Goal: Transaction & Acquisition: Purchase product/service

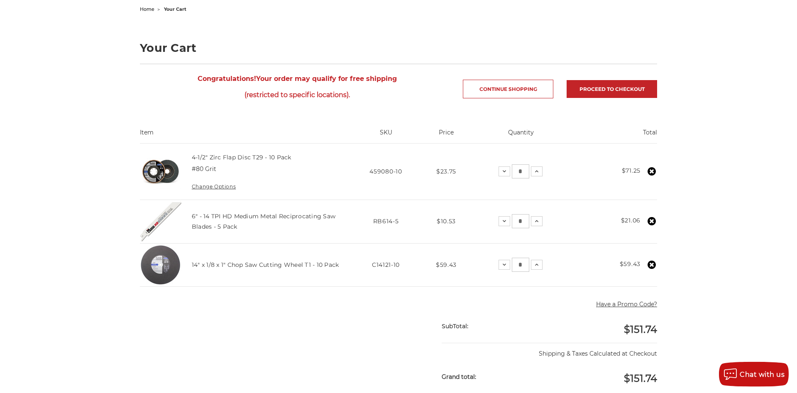
scroll to position [85, 0]
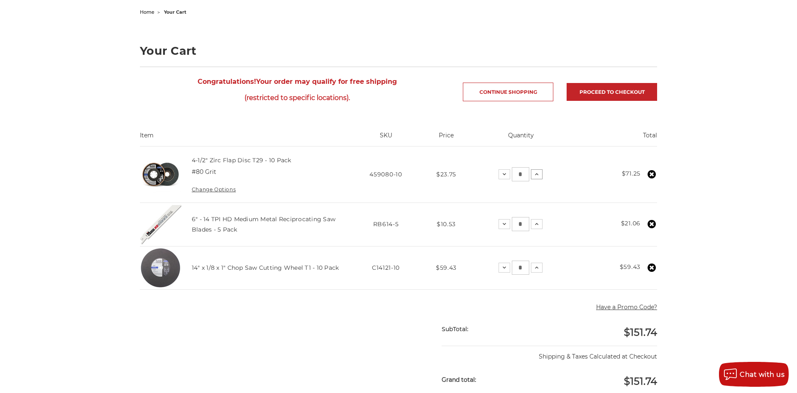
click at [540, 177] on icon at bounding box center [537, 174] width 7 height 7
click at [540, 177] on icon at bounding box center [536, 174] width 7 height 7
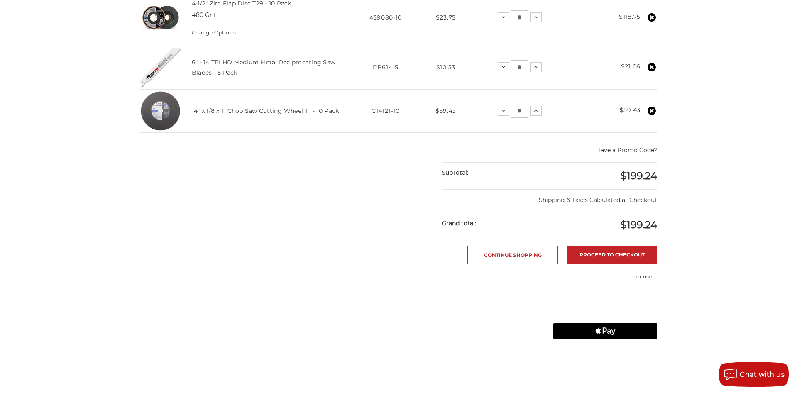
scroll to position [254, 0]
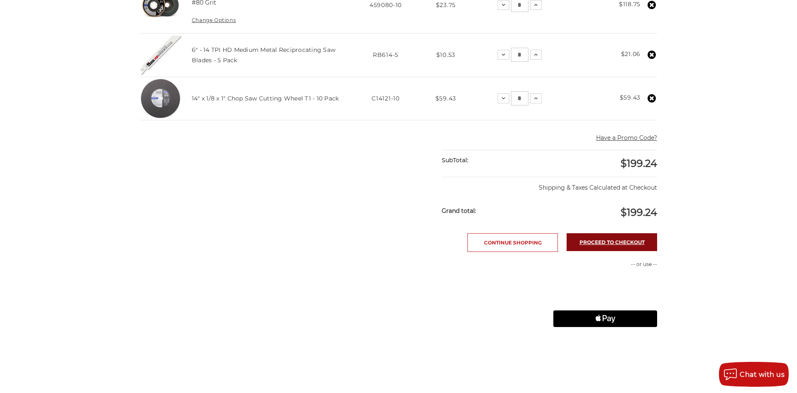
click at [584, 238] on link "Proceed to checkout" at bounding box center [612, 242] width 91 height 18
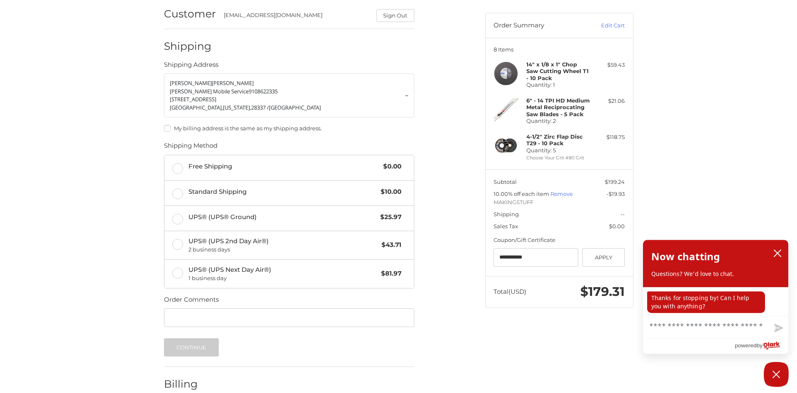
scroll to position [85, 0]
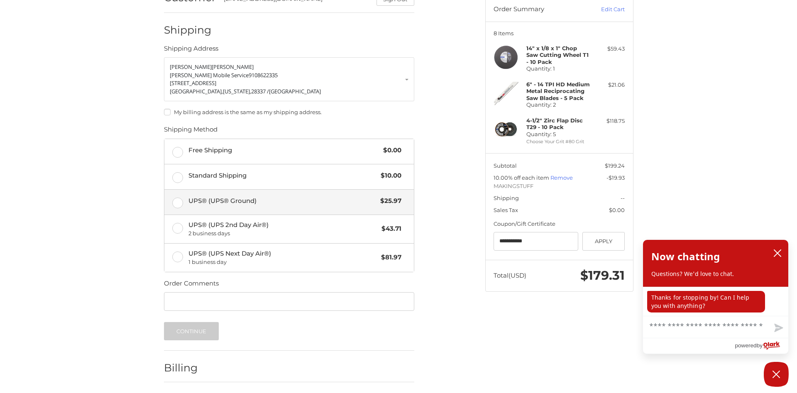
click at [370, 197] on span "UPS® (UPS® Ground)" at bounding box center [283, 201] width 188 height 10
click at [778, 255] on icon "close chatbox" at bounding box center [778, 253] width 7 height 7
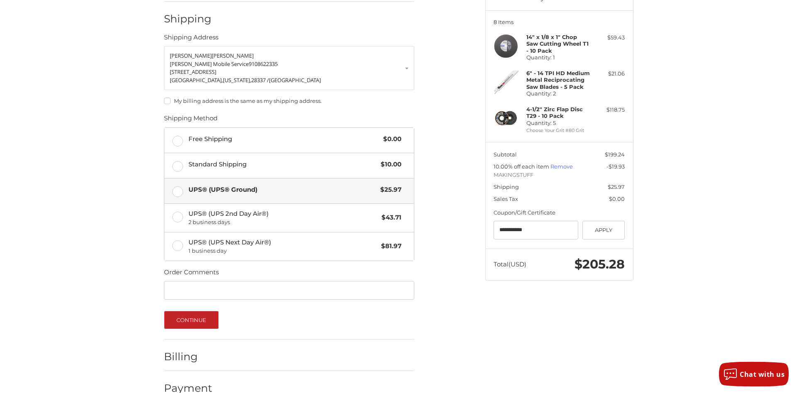
scroll to position [114, 0]
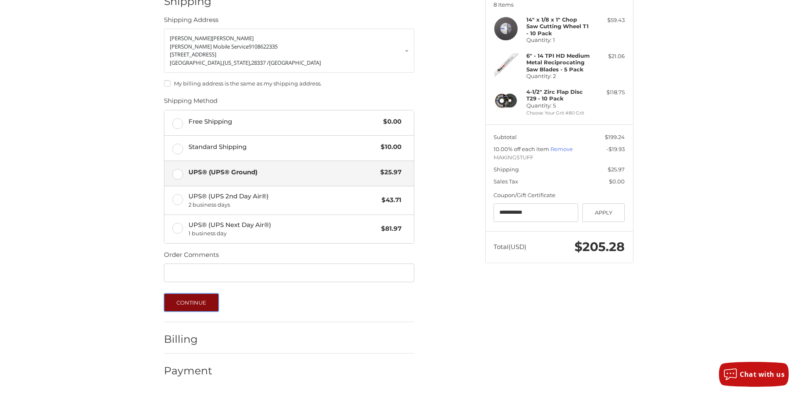
click at [193, 299] on button "Continue" at bounding box center [191, 303] width 55 height 18
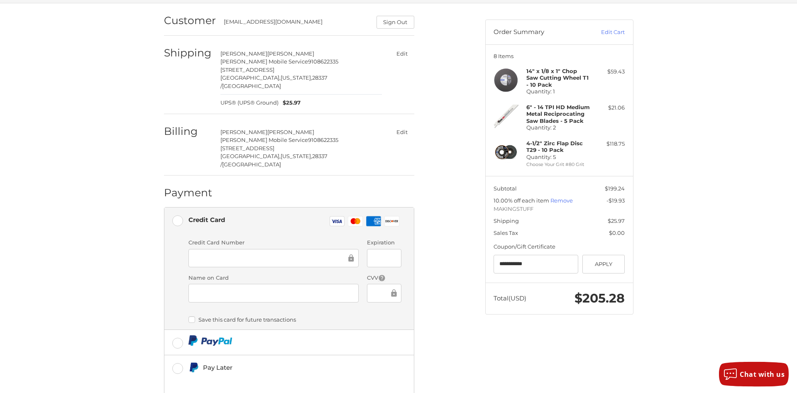
scroll to position [124, 0]
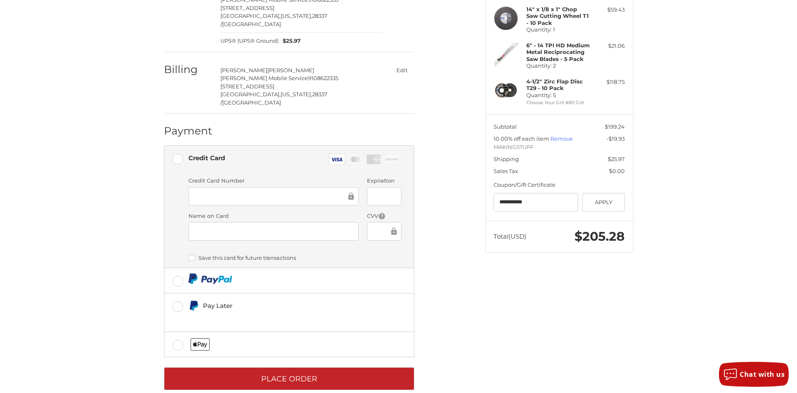
click at [204, 255] on label "Save this card for future transactions" at bounding box center [295, 258] width 213 height 7
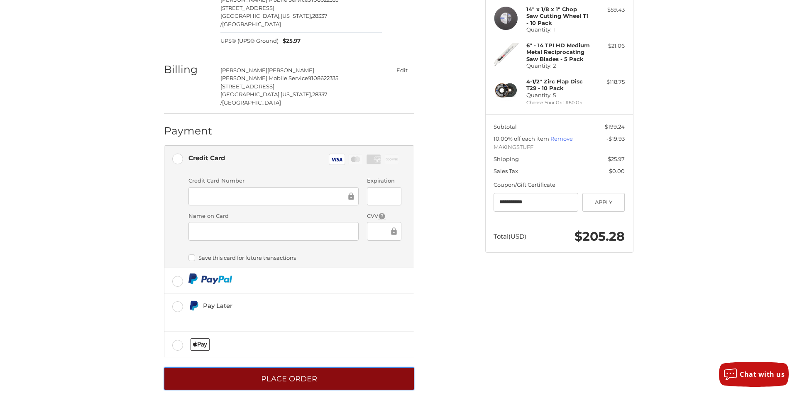
click at [255, 368] on button "Place Order" at bounding box center [289, 379] width 250 height 23
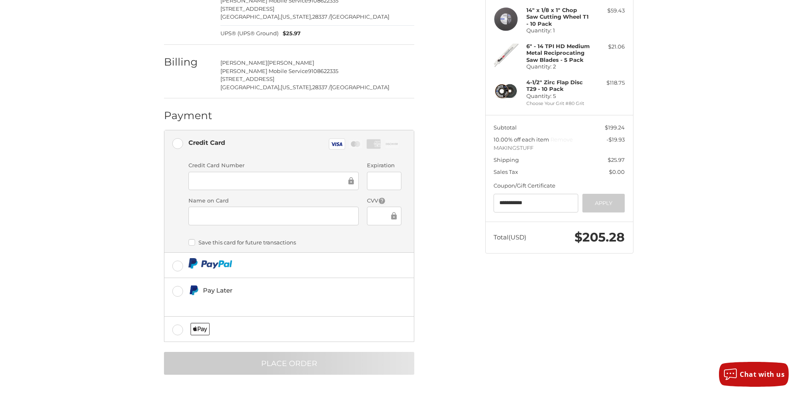
scroll to position [0, 0]
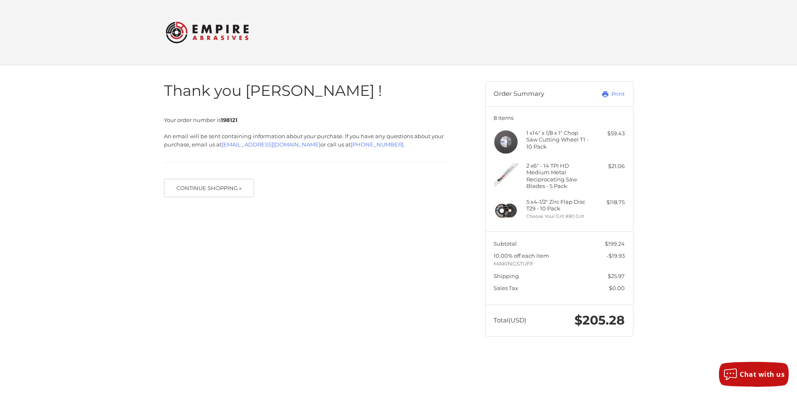
click at [785, 353] on div at bounding box center [398, 353] width 797 height 0
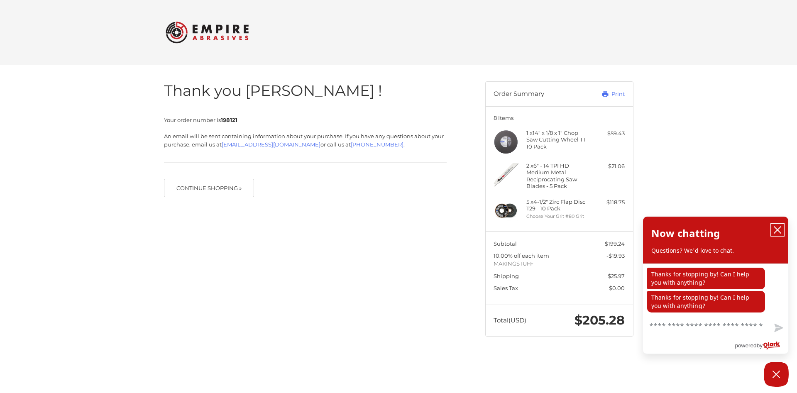
click at [777, 229] on icon "close chatbox" at bounding box center [778, 230] width 8 height 8
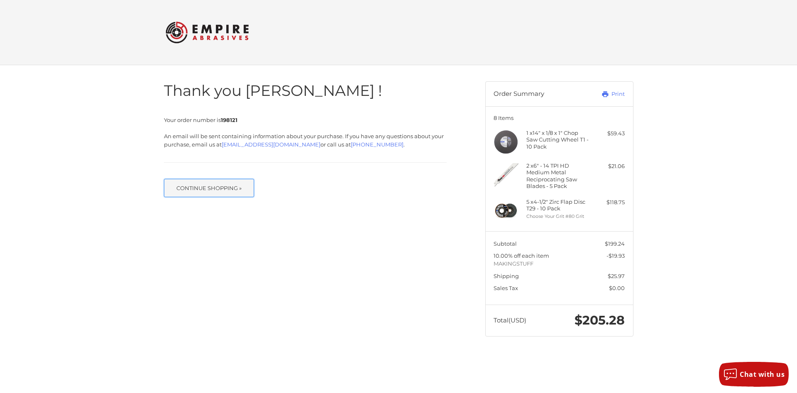
click at [219, 194] on button "Continue Shopping »" at bounding box center [209, 188] width 91 height 18
